Goal: Answer question/provide support: Share knowledge or assist other users

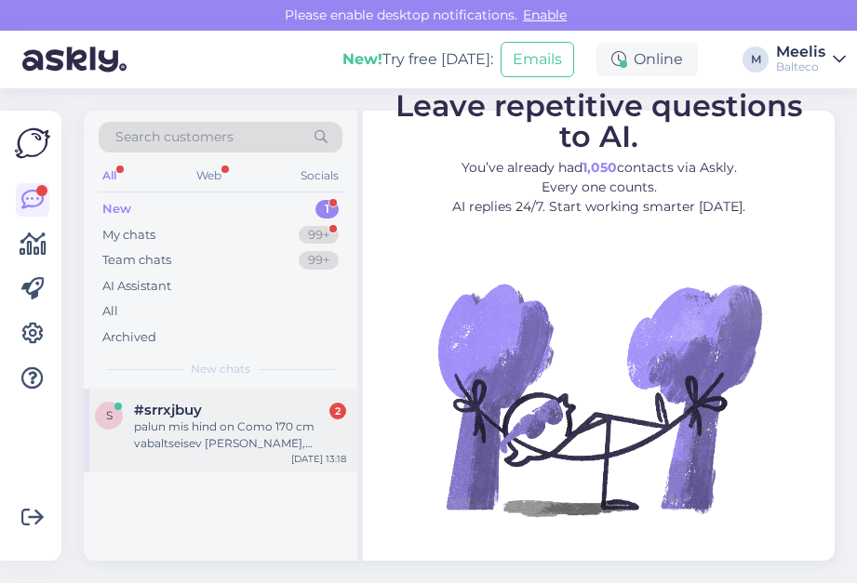
click at [207, 439] on div "palun mis hind on Como 170 cm vabaltseisev [PERSON_NAME], [PERSON_NAME] põhjako…" at bounding box center [240, 435] width 212 height 33
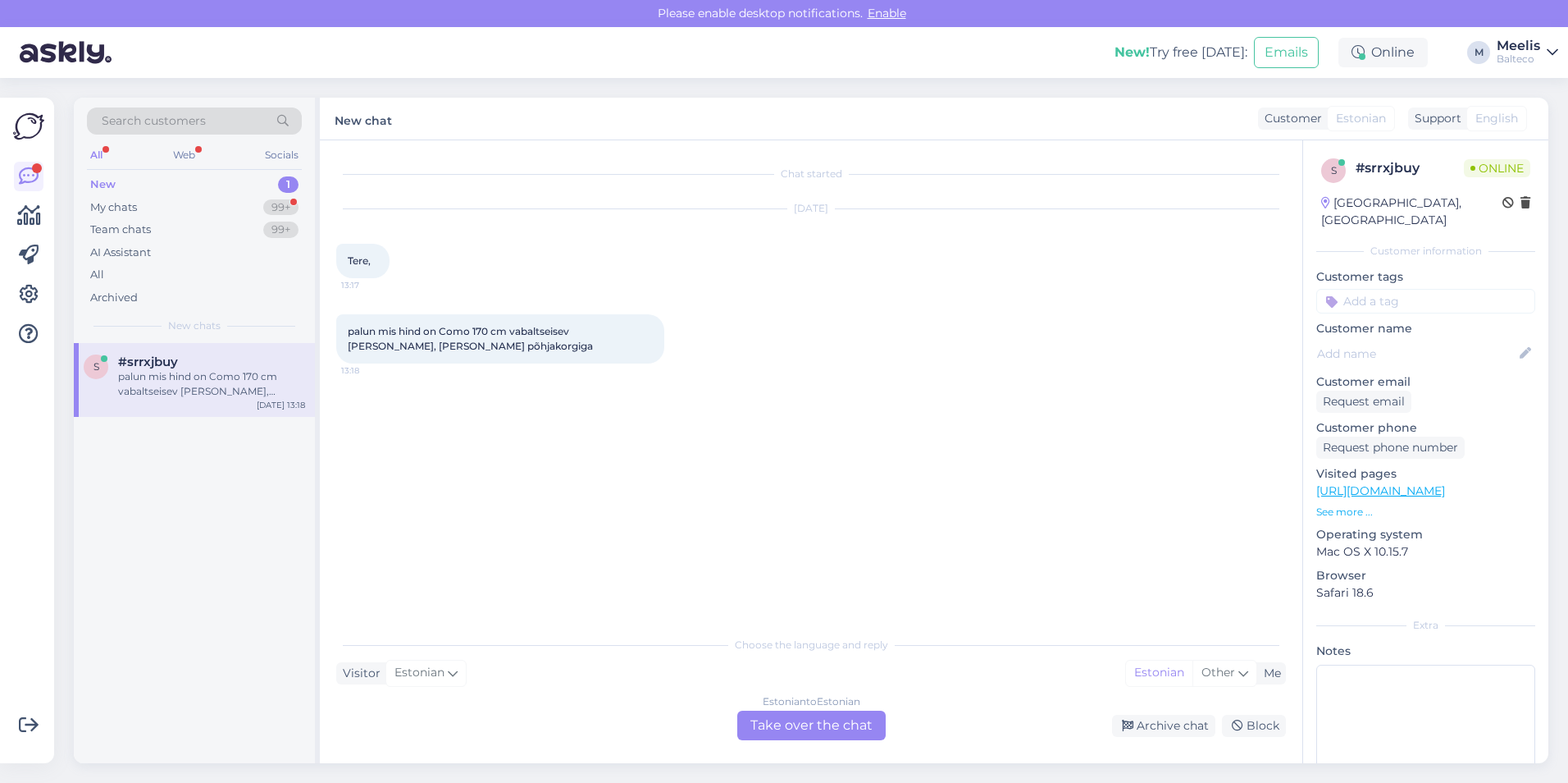
click at [754, 513] on div "Chat started Aug 29 2025 Tere, 13:17 palun mis hind on Como 170 cm vabaltseisev…" at bounding box center [811, 451] width 983 height 623
click at [754, 513] on div "Estonian to Estonian Take over the chat" at bounding box center [811, 725] width 148 height 29
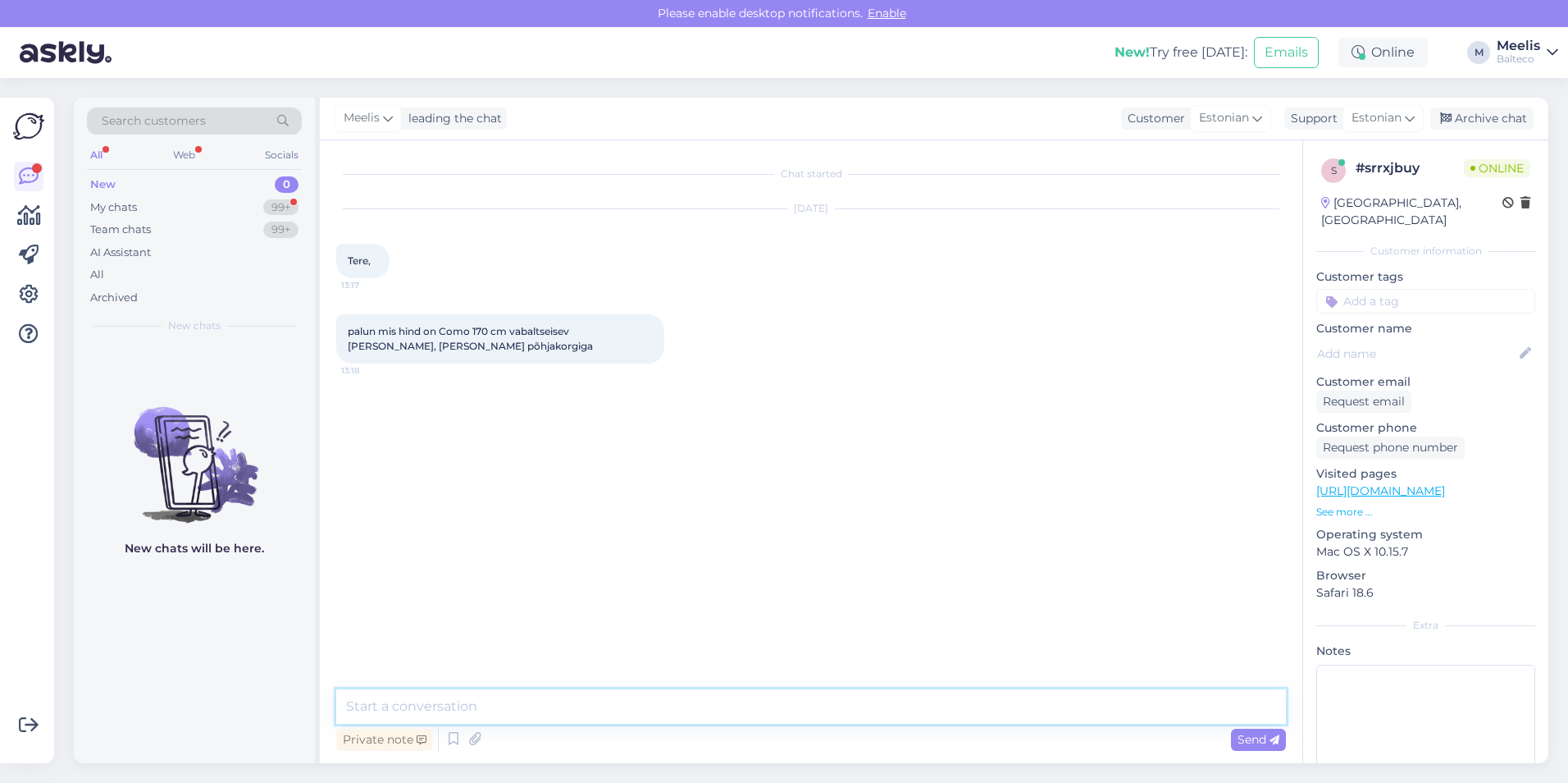
drag, startPoint x: 494, startPoint y: 697, endPoint x: 488, endPoint y: 704, distance: 9.2
click at [491, 513] on textarea at bounding box center [810, 705] width 949 height 34
click at [397, 513] on textarea "Tere, Cpomo vannile saame teha erihinda 2512 eur, tarne kuni neli nädalat" at bounding box center [810, 705] width 949 height 34
type textarea "Tere, Como vannile saame teha erihinda 2512 eur, tarne kuni neli nädalat"
click at [754, 513] on span "Send" at bounding box center [1258, 739] width 41 height 15
